Goal: Information Seeking & Learning: Find specific fact

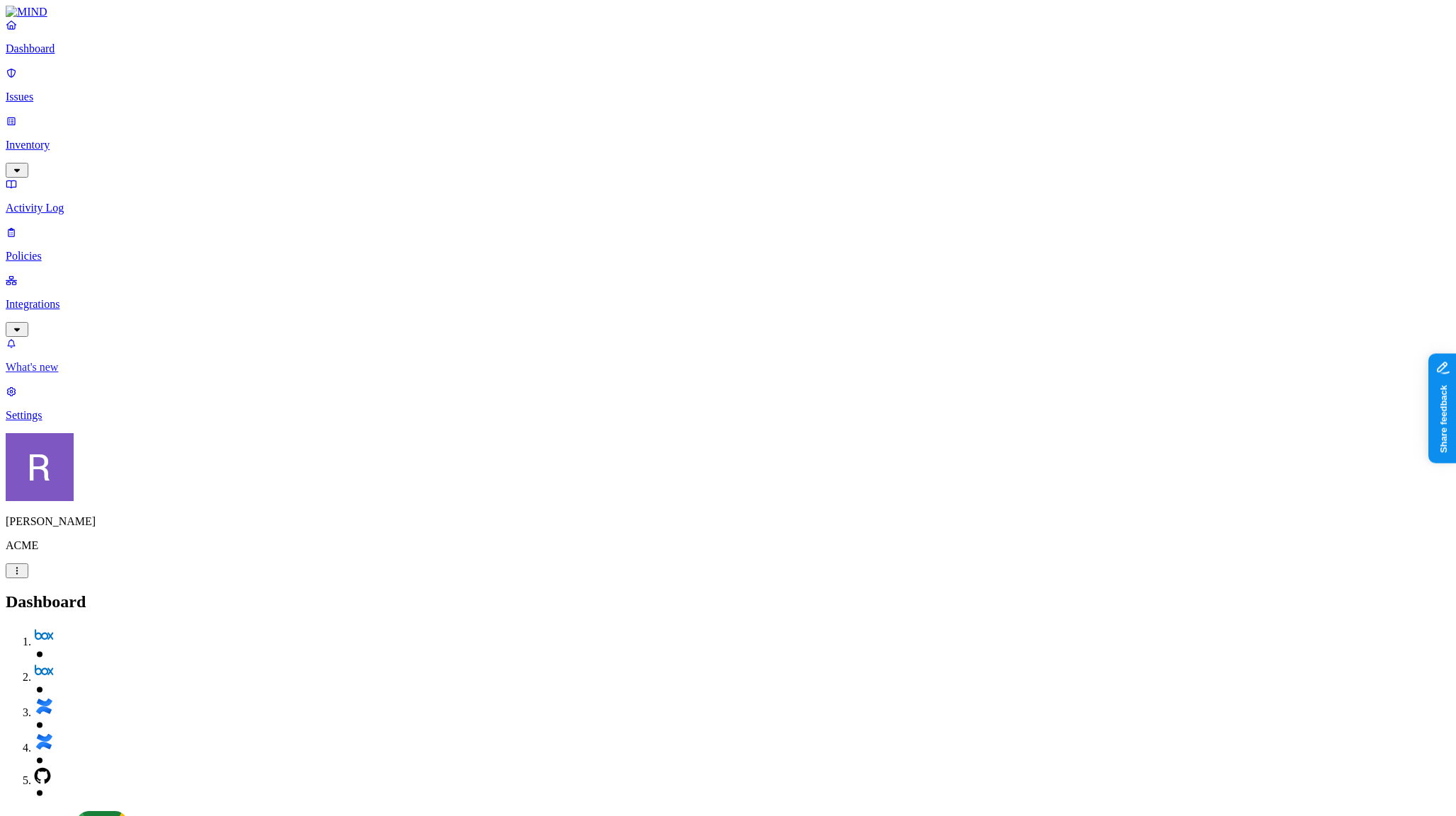
click at [61, 373] on p "What's new" at bounding box center [728, 367] width 1445 height 13
click at [39, 92] on p "Issues" at bounding box center [728, 97] width 1445 height 13
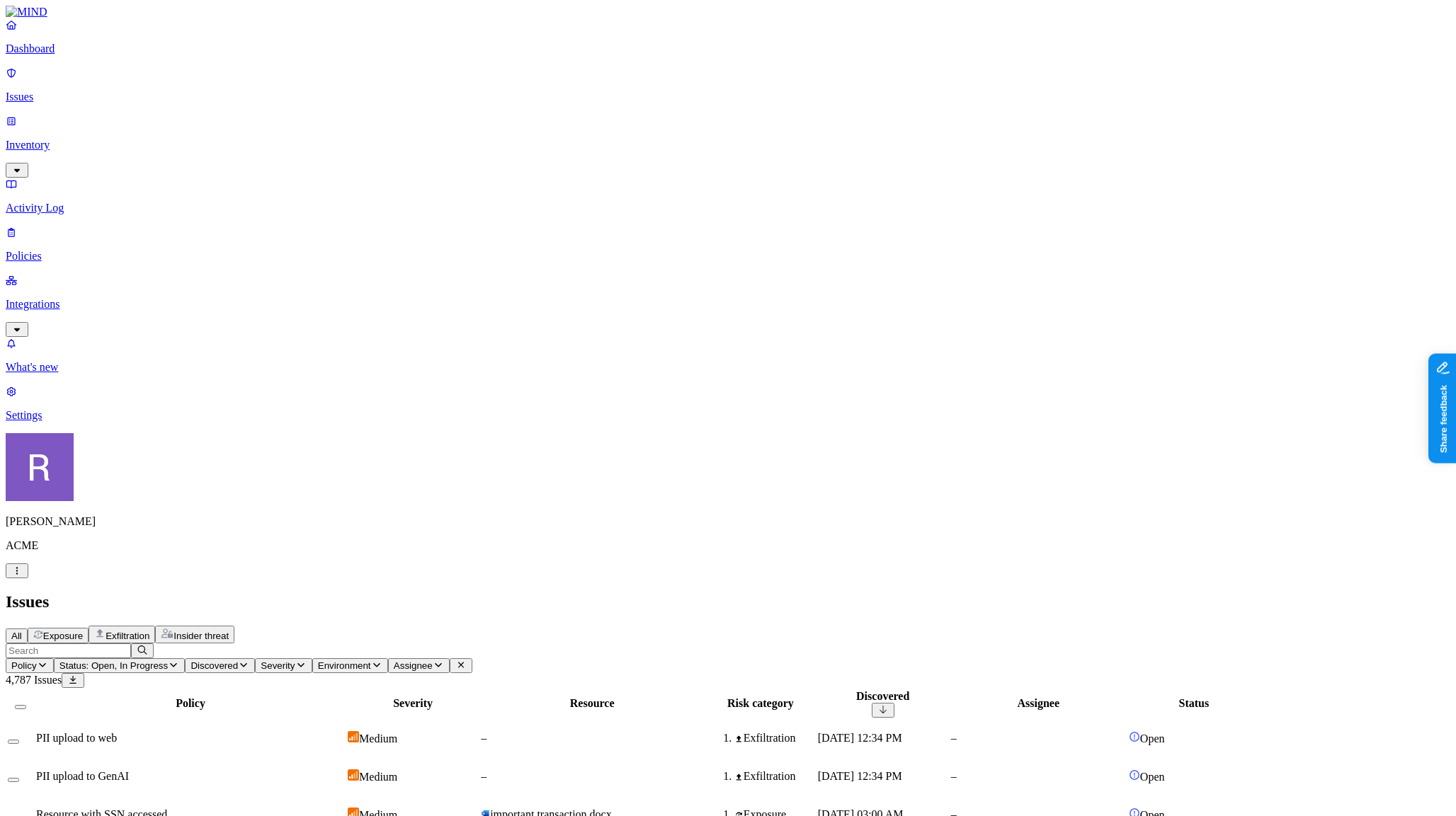
click at [131, 643] on input "text" at bounding box center [69, 651] width 125 height 15
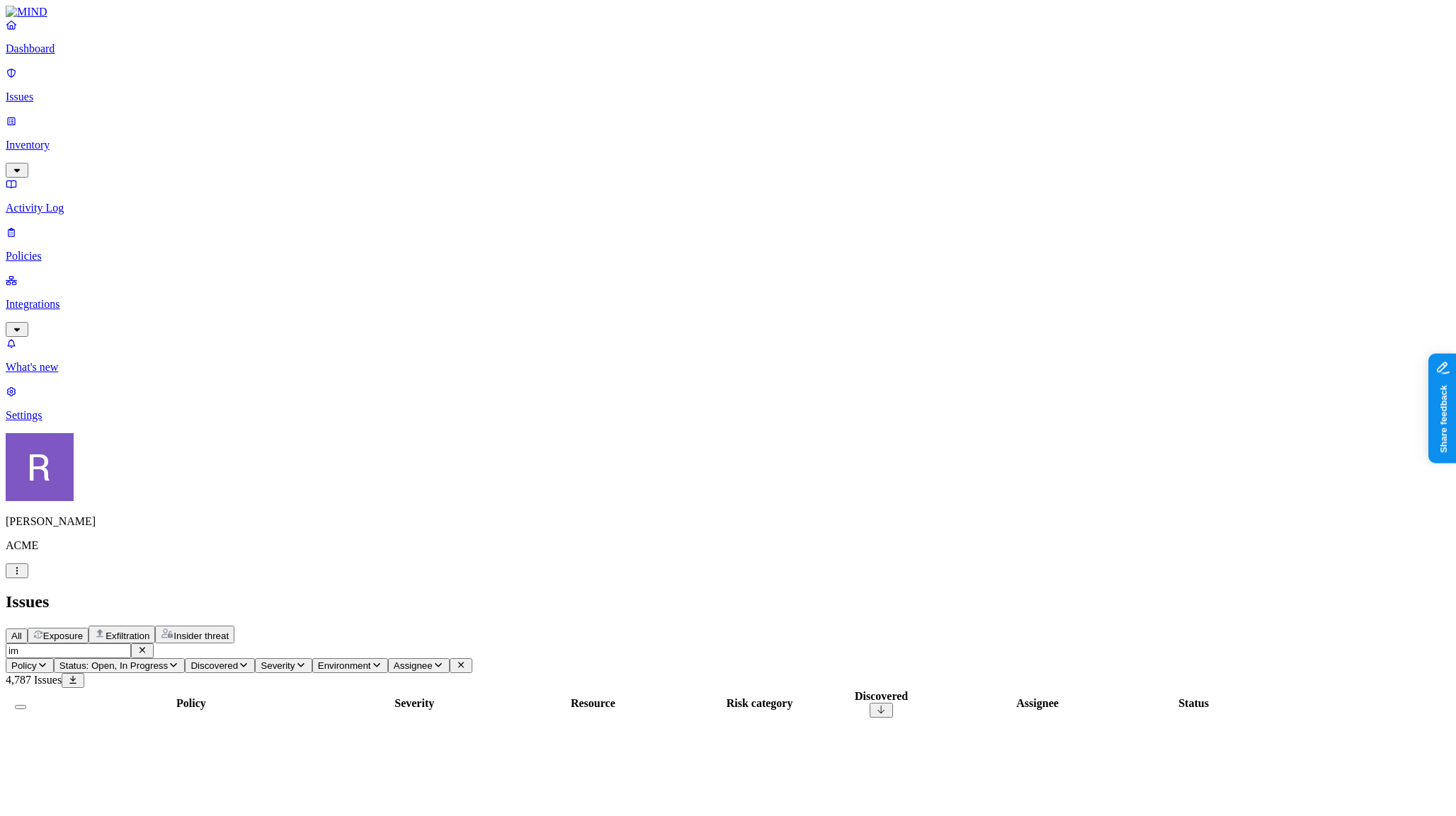
type input "i"
type input "t"
